Goal: Task Accomplishment & Management: Complete application form

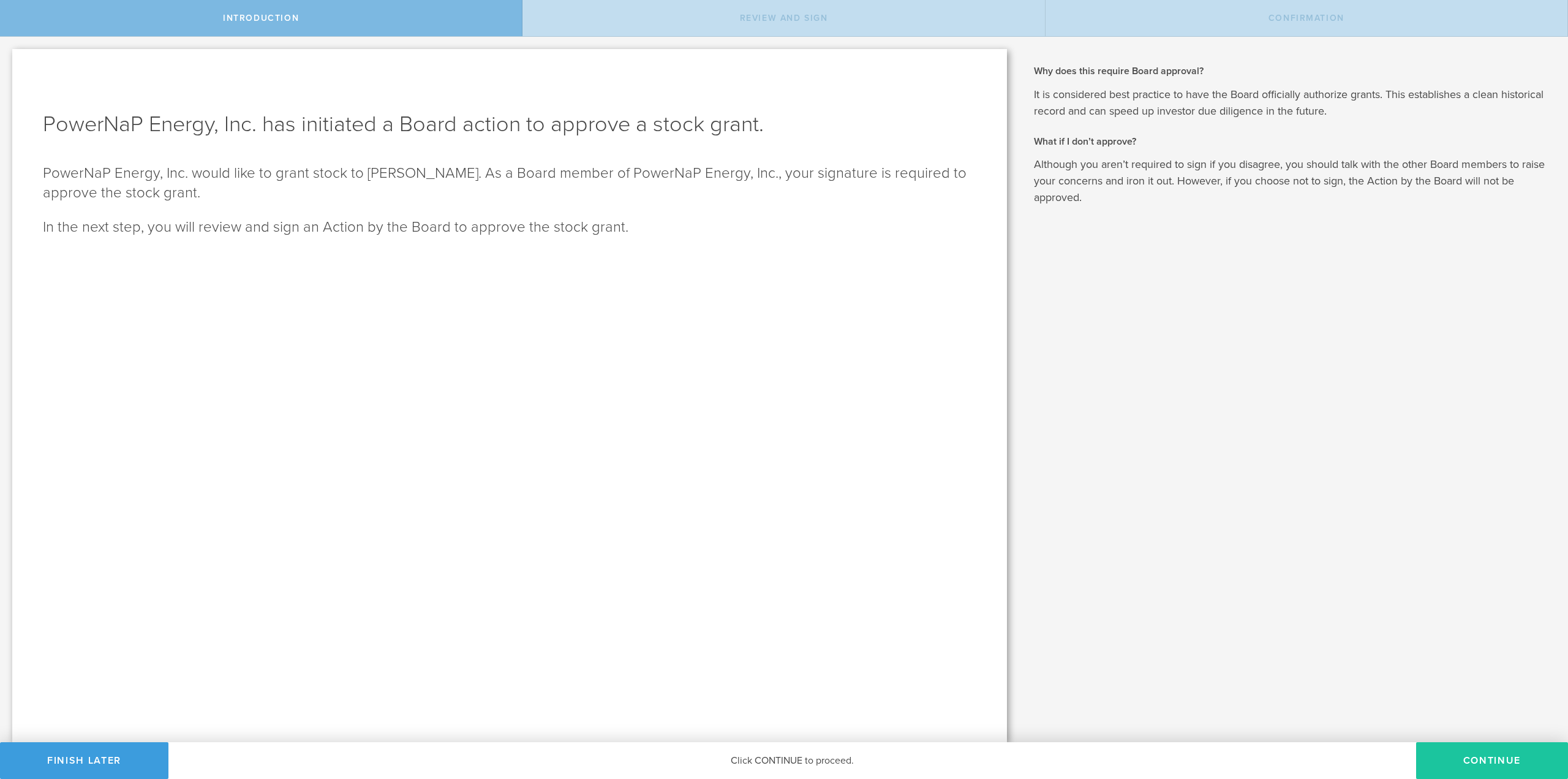
click at [1498, 767] on button "Continue" at bounding box center [1493, 760] width 152 height 37
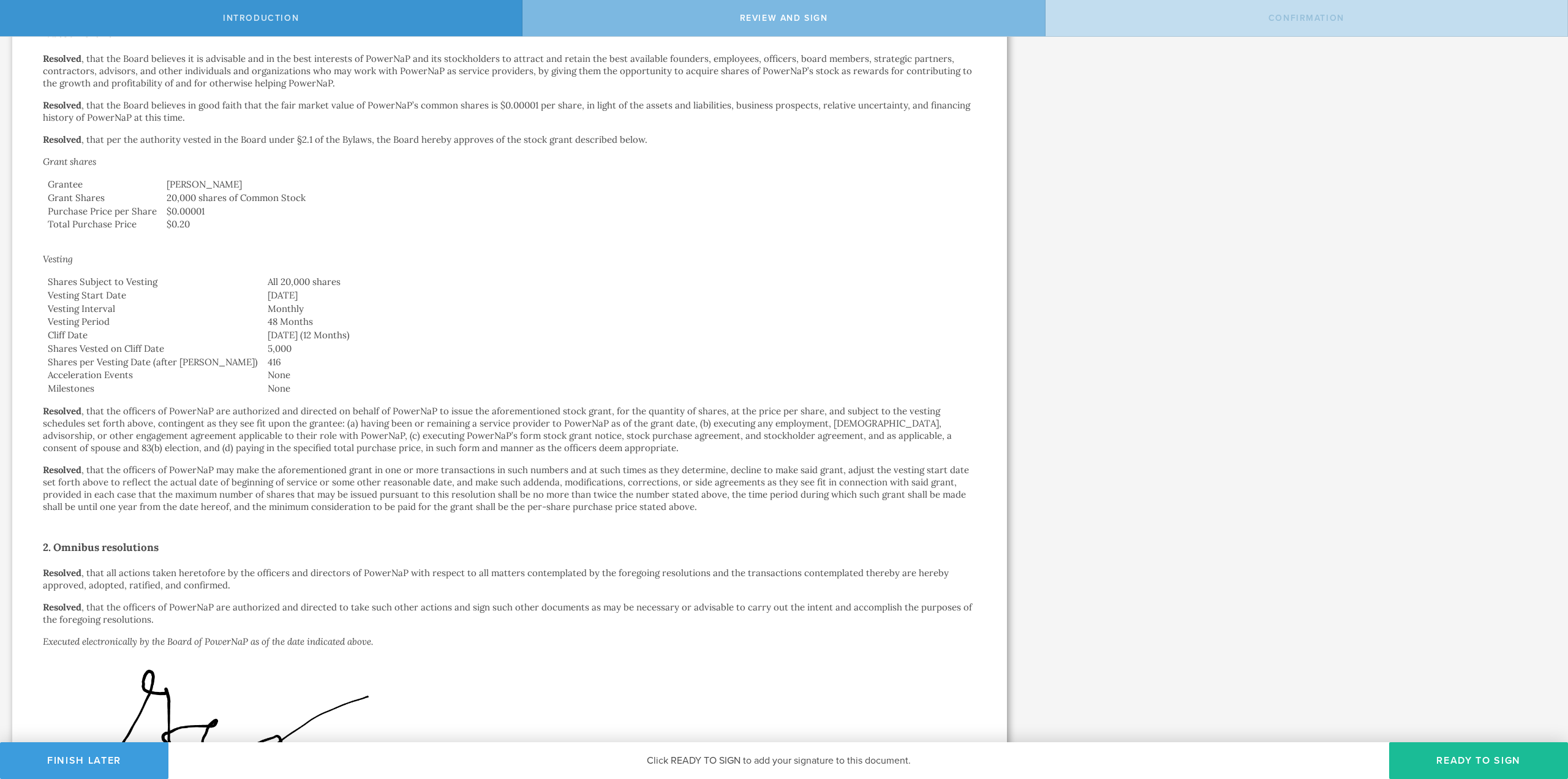
scroll to position [399, 0]
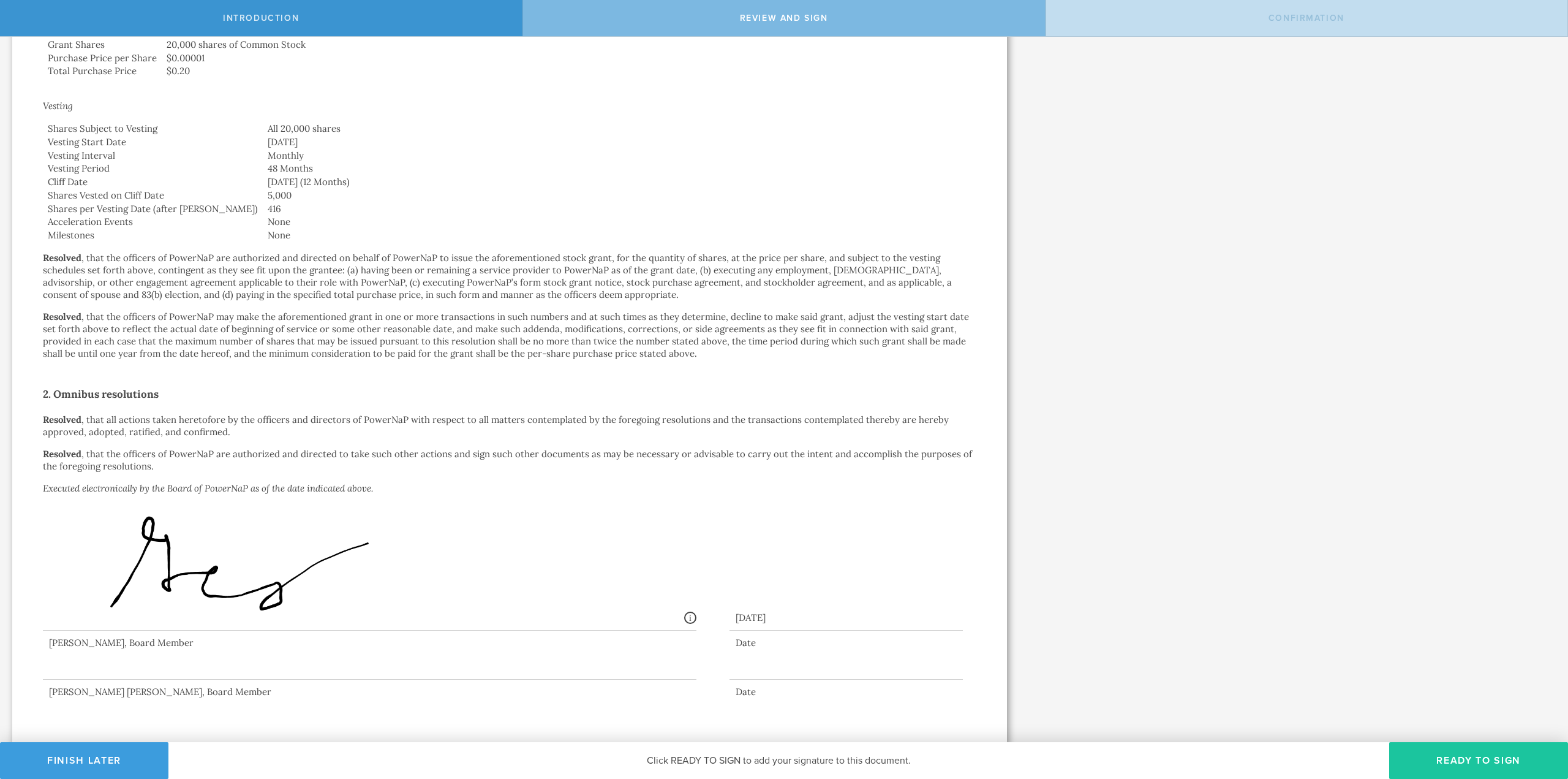
click at [1461, 769] on button "Ready to Sign" at bounding box center [1478, 760] width 178 height 37
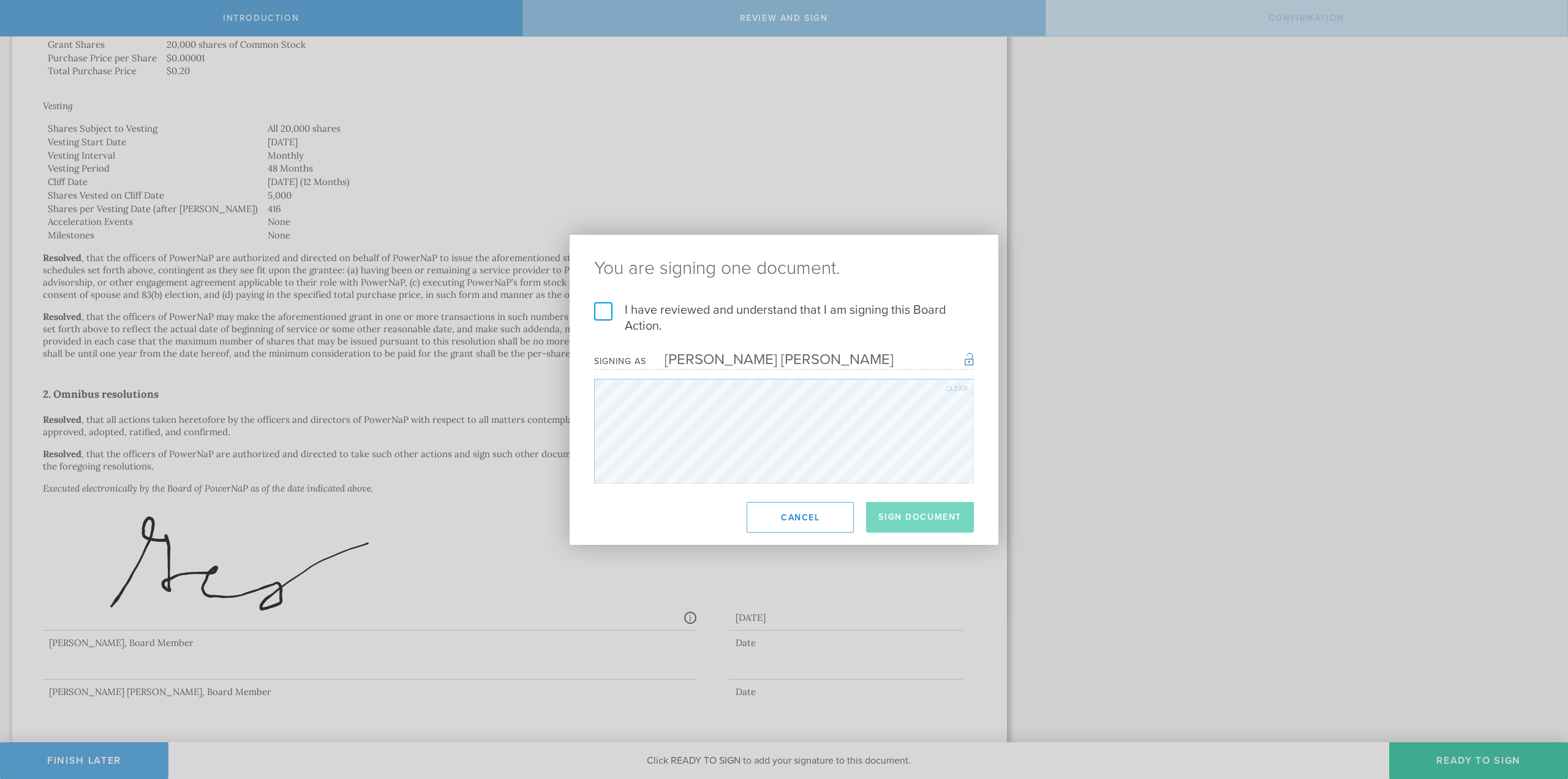
click at [593, 312] on div "I have reviewed and understand that I am signing this Board Action. I understan…" at bounding box center [784, 392] width 428 height 181
click at [601, 316] on label "I have reviewed and understand that I am signing this Board Action." at bounding box center [784, 317] width 380 height 32
click at [0, 0] on input "I have reviewed and understand that I am signing this Board Action." at bounding box center [0, 0] width 0 height 0
drag, startPoint x: 928, startPoint y: 515, endPoint x: 967, endPoint y: 527, distance: 40.8
click at [928, 516] on button "Sign Document" at bounding box center [919, 517] width 108 height 31
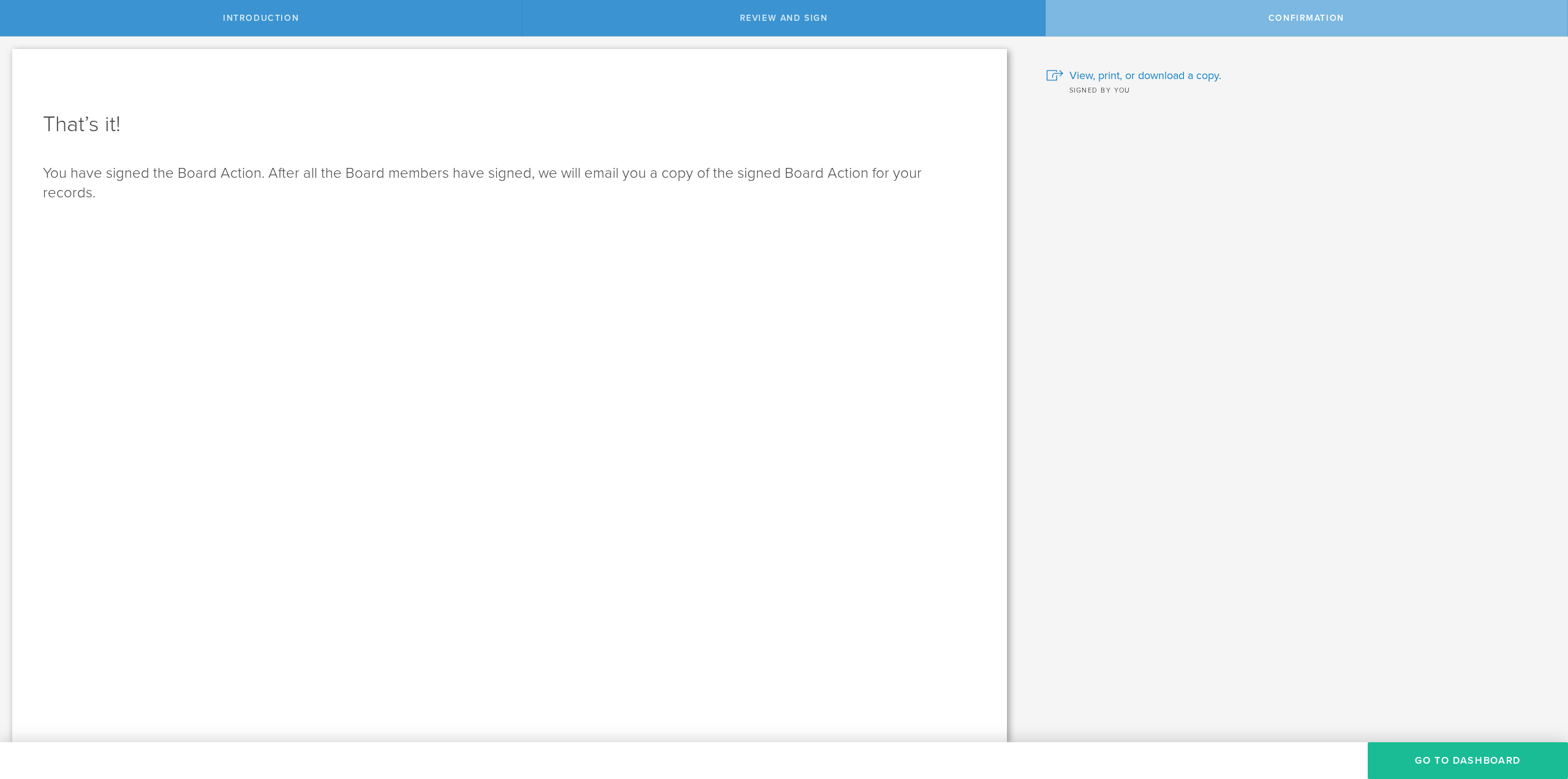
scroll to position [0, 0]
click at [1471, 765] on button "Go to Dashboard" at bounding box center [1467, 760] width 200 height 37
